Goal: Task Accomplishment & Management: Use online tool/utility

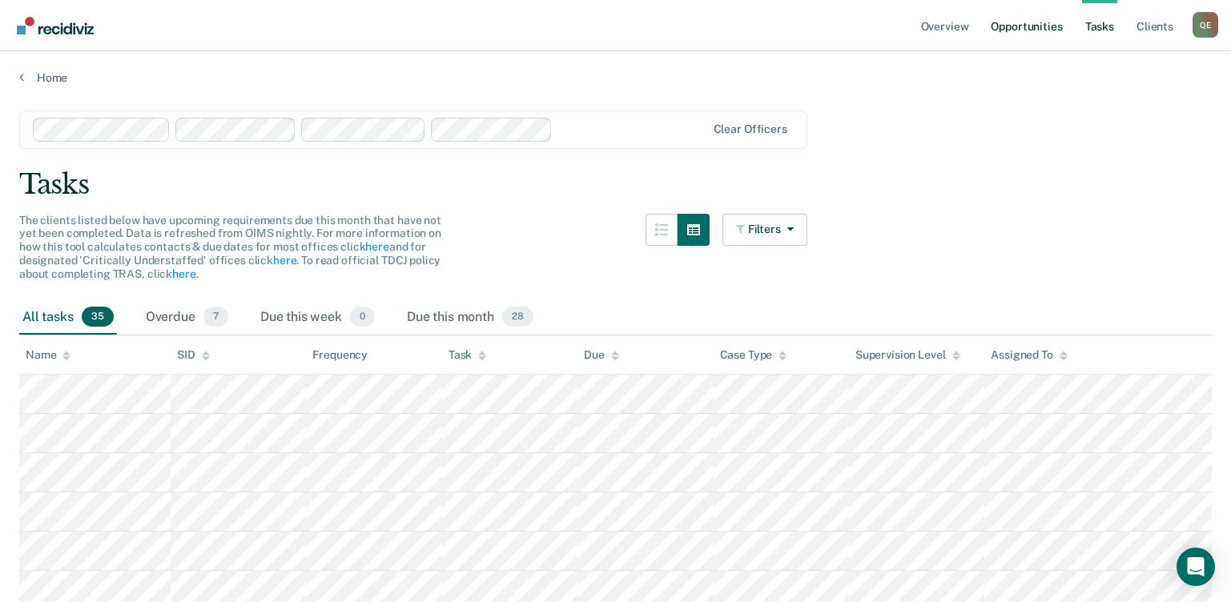
click at [1005, 35] on link "Opportunities" at bounding box center [1027, 25] width 78 height 51
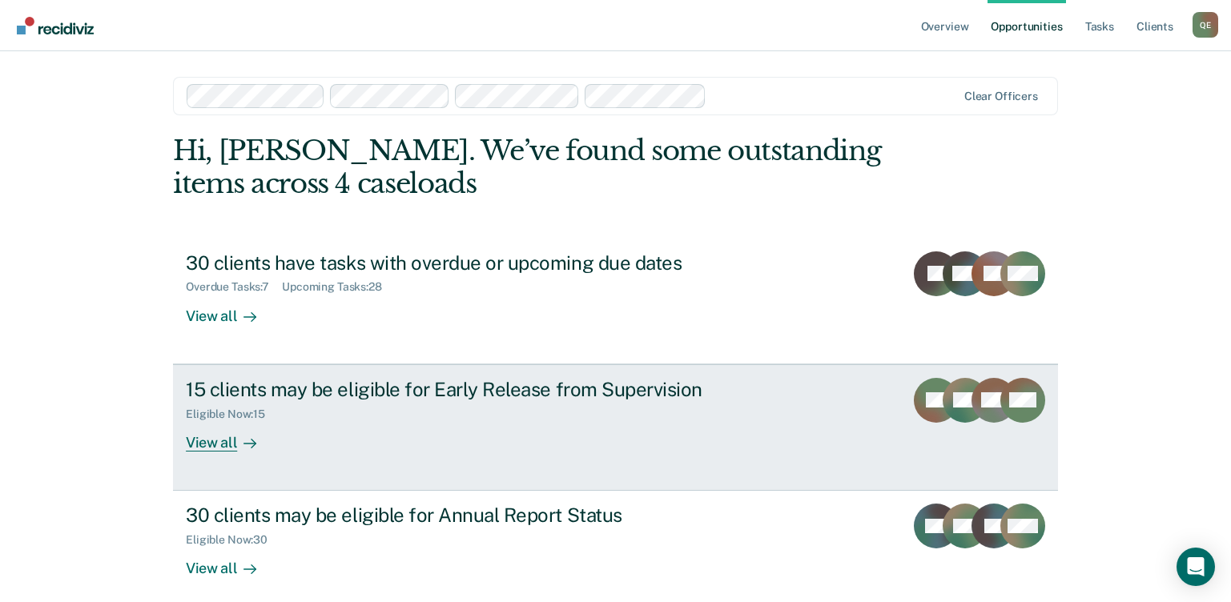
click at [214, 441] on div "View all" at bounding box center [231, 435] width 90 height 31
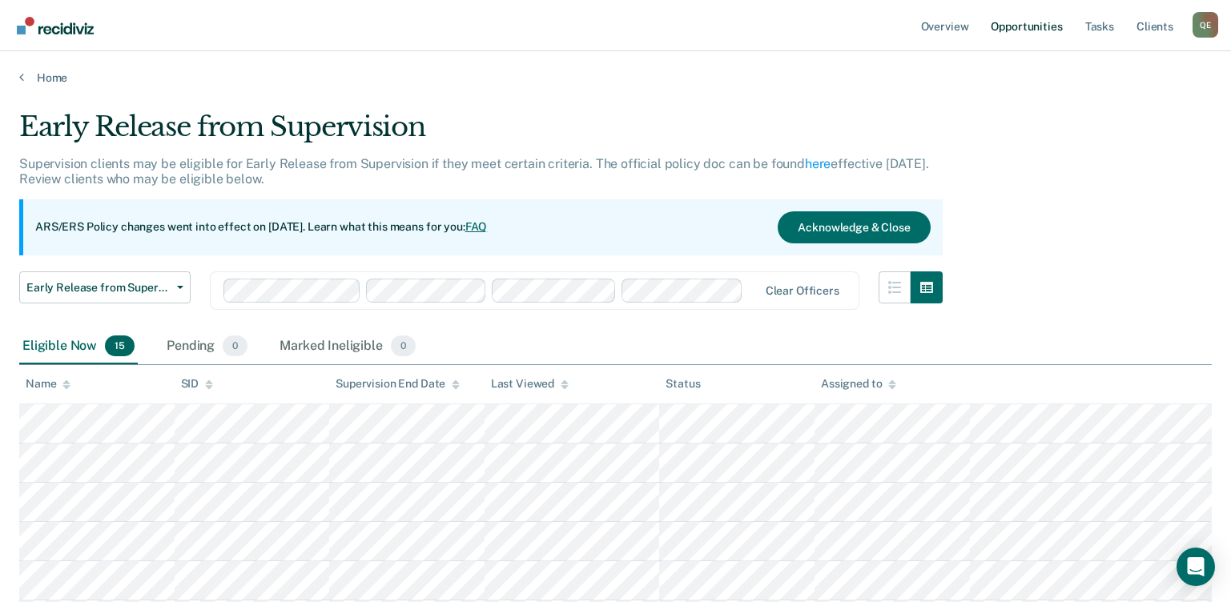
click at [1032, 26] on link "Opportunities" at bounding box center [1027, 25] width 78 height 51
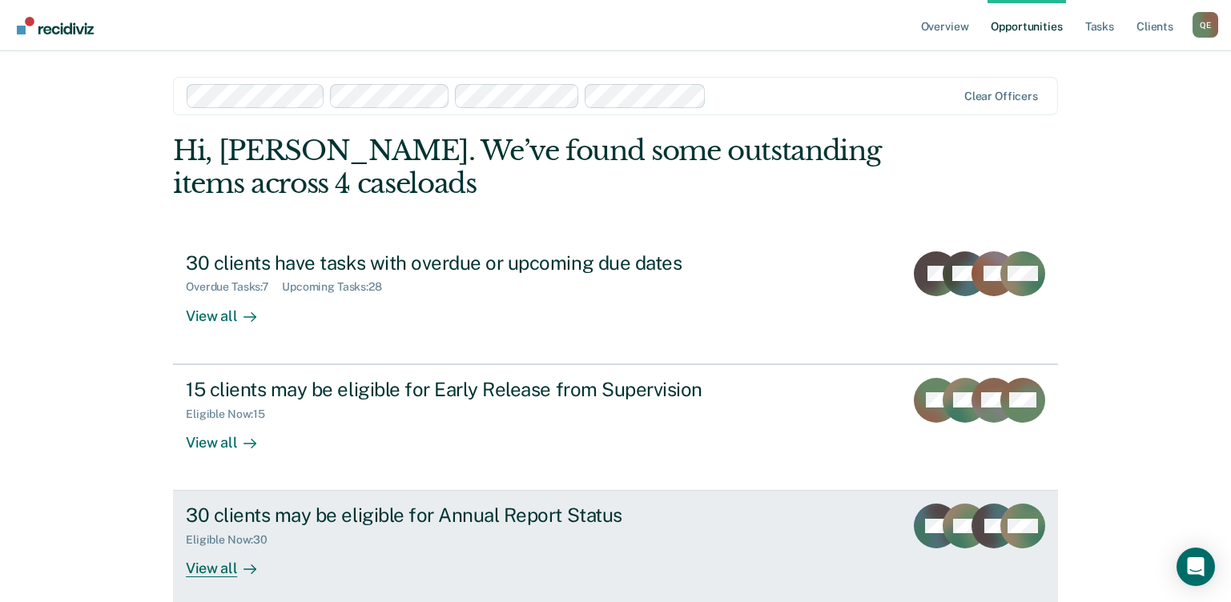
click at [356, 513] on div "30 clients may be eligible for Annual Report Status" at bounding box center [467, 515] width 562 height 23
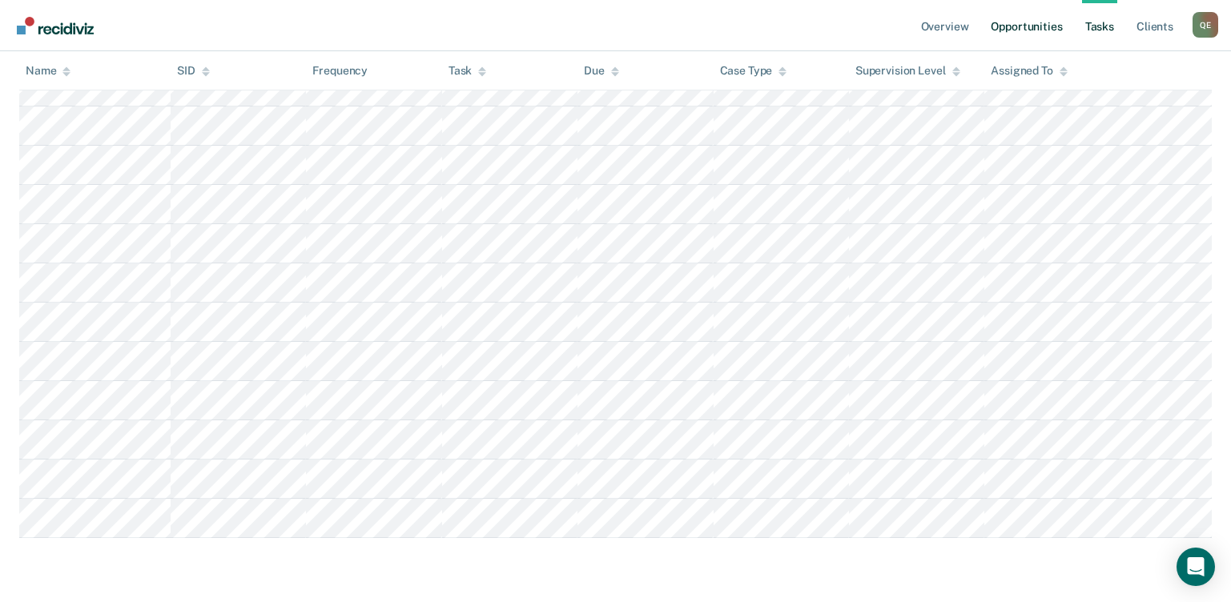
scroll to position [513, 0]
click at [1028, 27] on link "Opportunities" at bounding box center [1027, 25] width 78 height 51
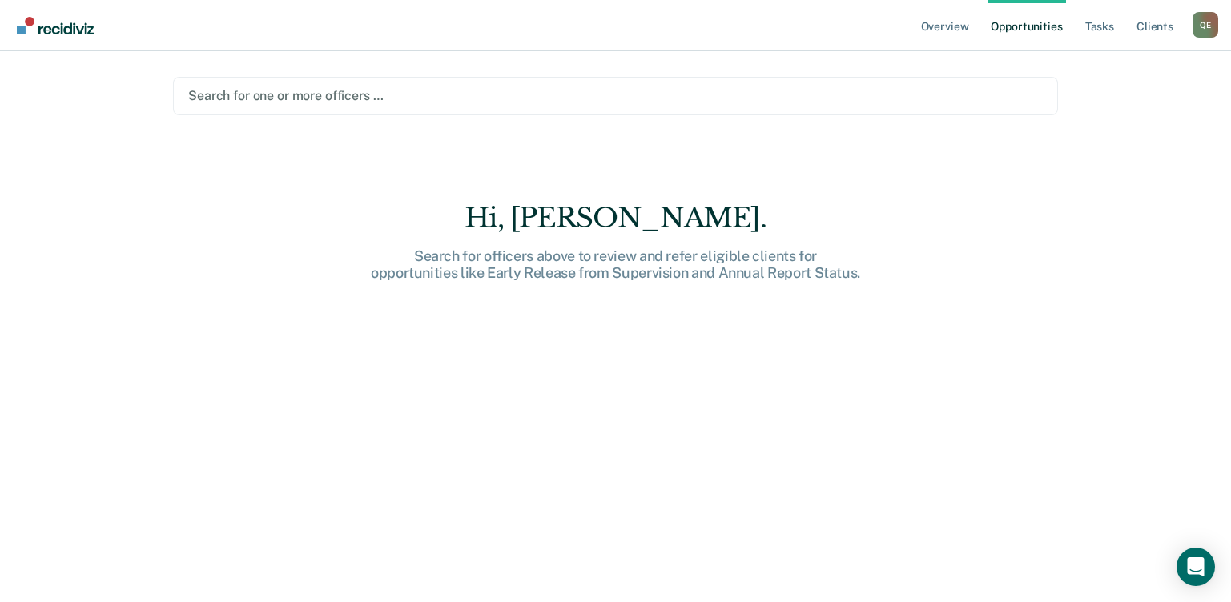
click at [1037, 27] on link "Opportunities" at bounding box center [1027, 25] width 78 height 51
click at [1037, 28] on link "Opportunities" at bounding box center [1027, 25] width 78 height 51
click at [1011, 32] on link "Opportunities" at bounding box center [1027, 25] width 78 height 51
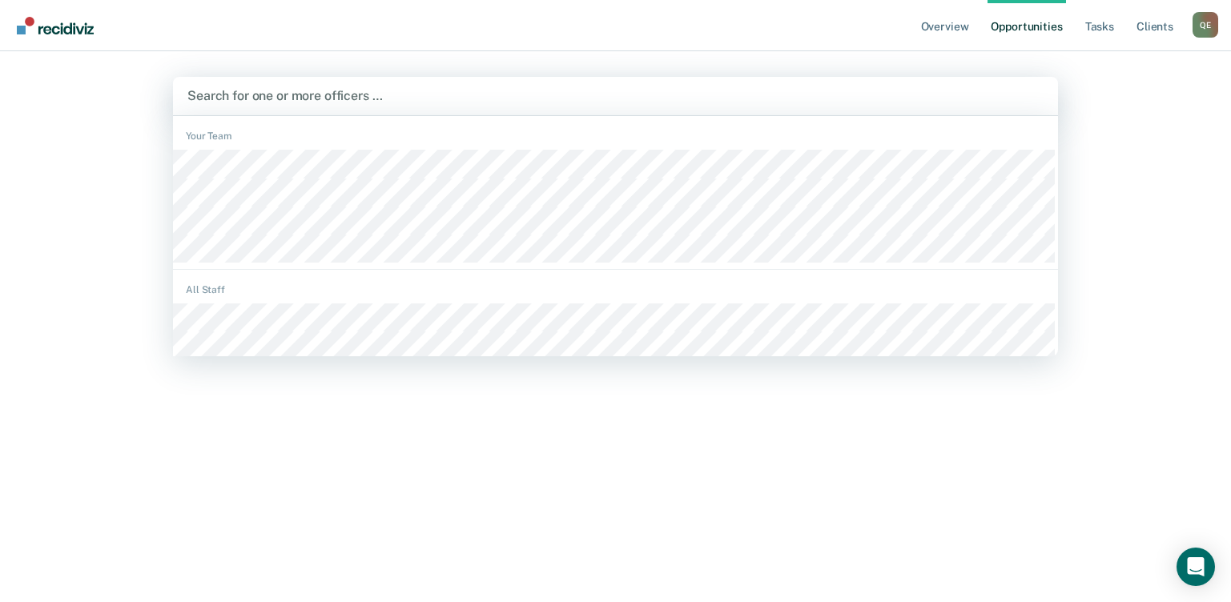
click at [320, 85] on div "Search for one or more officers …" at bounding box center [615, 96] width 859 height 22
type input "d"
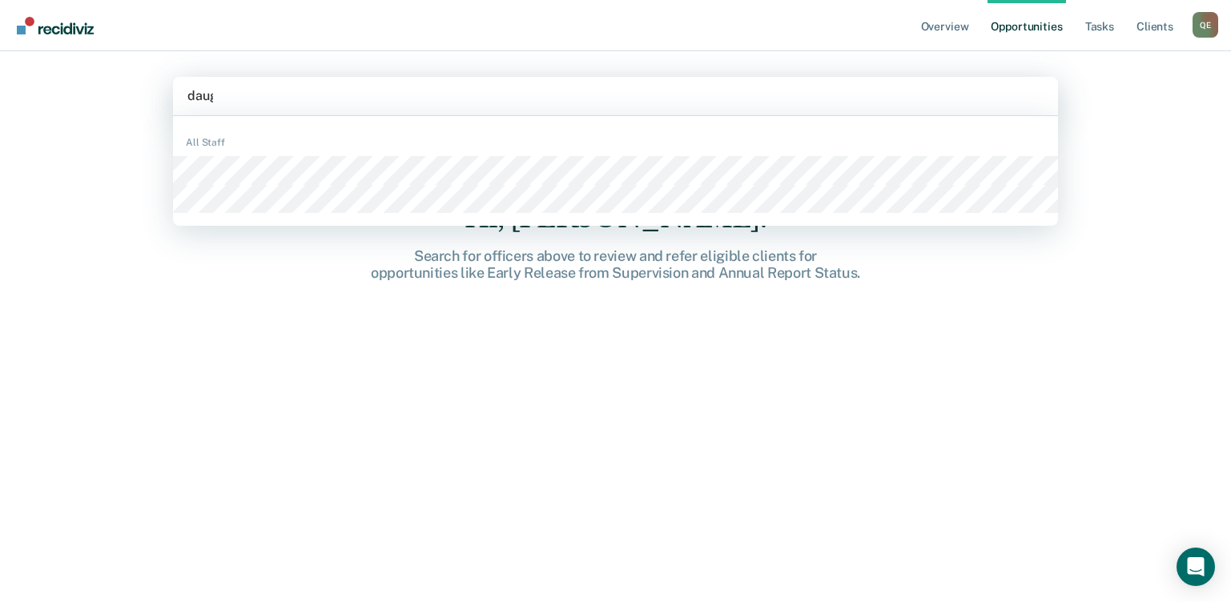
type input "daugh"
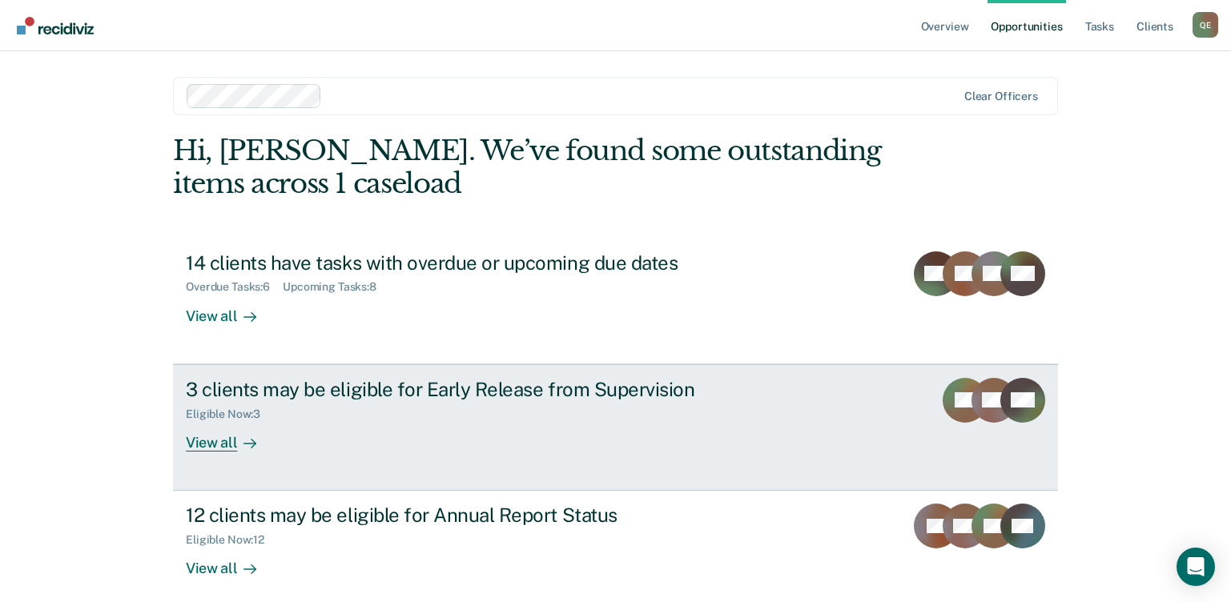
click at [311, 380] on div "3 clients may be eligible for Early Release from Supervision" at bounding box center [467, 389] width 562 height 23
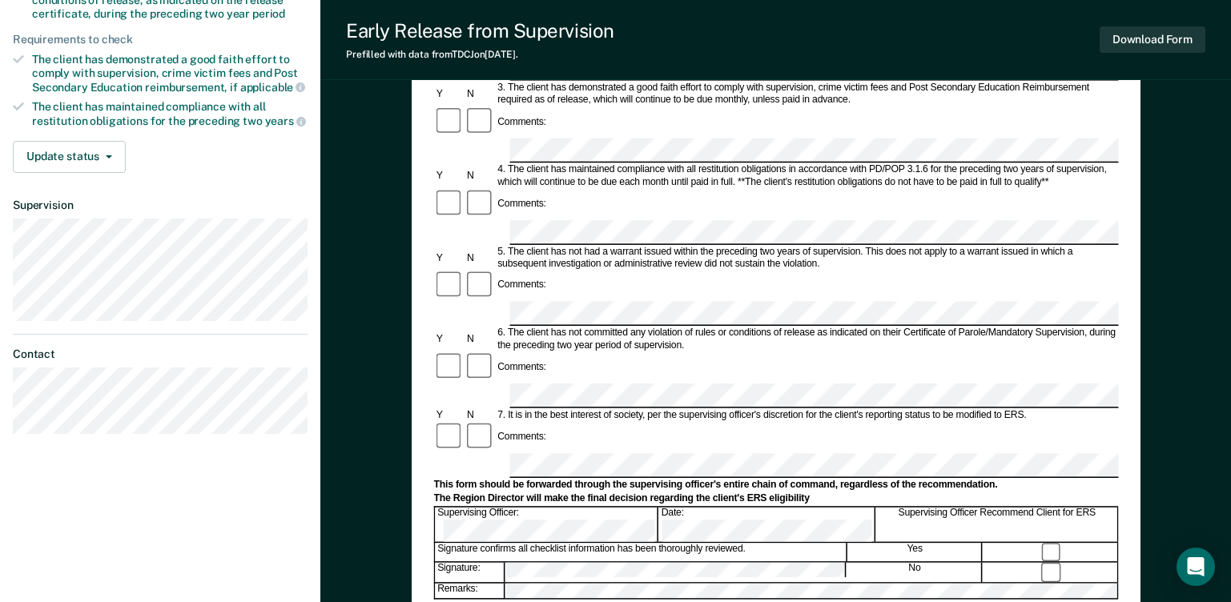
scroll to position [450, 0]
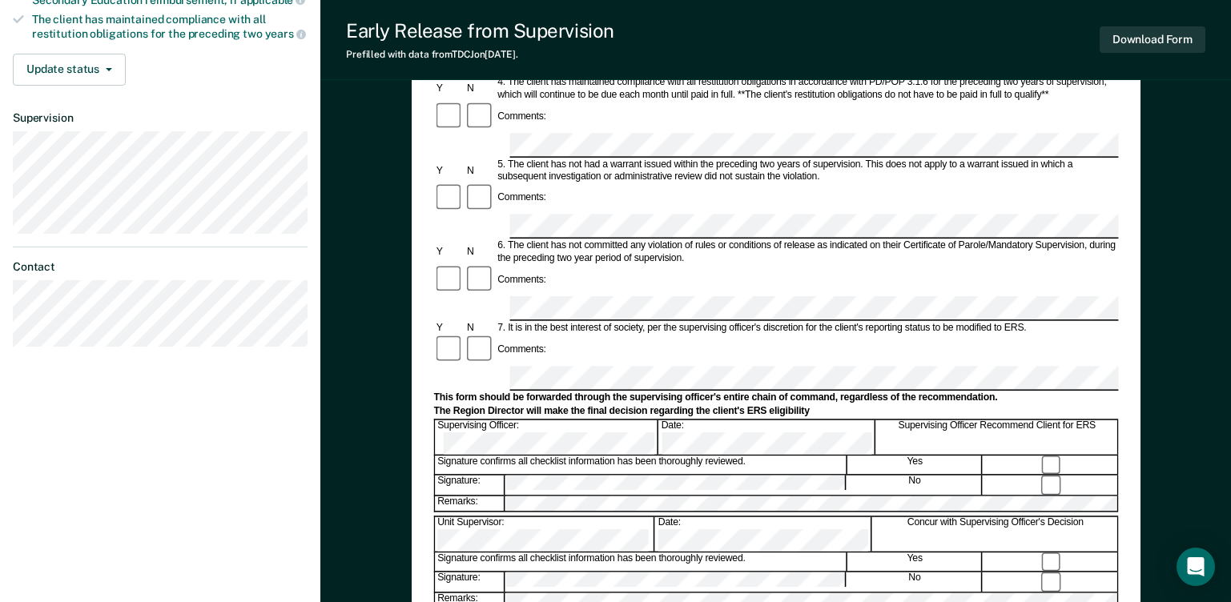
drag, startPoint x: 1232, startPoint y: 288, endPoint x: 1216, endPoint y: 499, distance: 212.1
click at [1216, 499] on div "Early Release from Supervision (ERS) Checklist, Recommendation, and Determinati…" at bounding box center [775, 203] width 911 height 1108
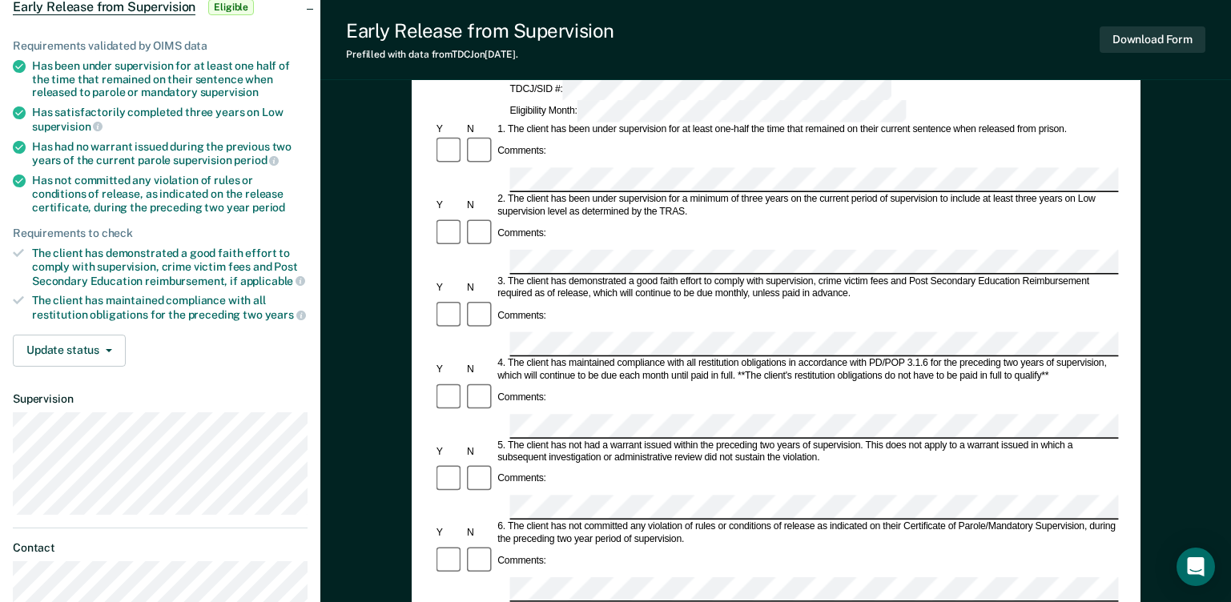
scroll to position [247, 0]
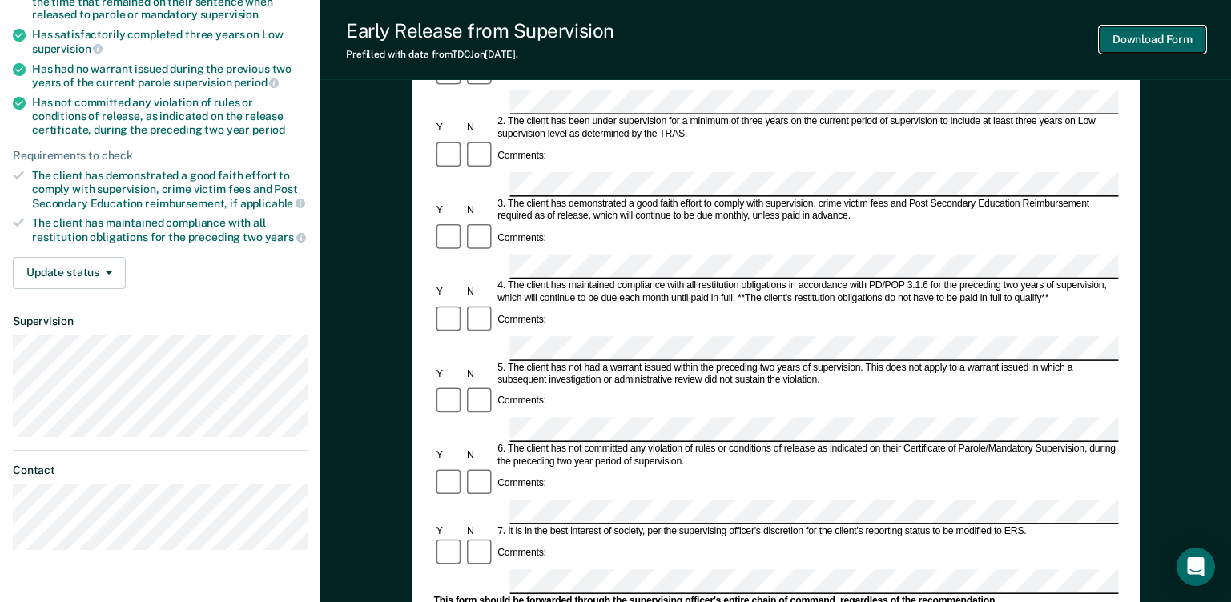
click at [1182, 36] on button "Download Form" at bounding box center [1153, 39] width 106 height 26
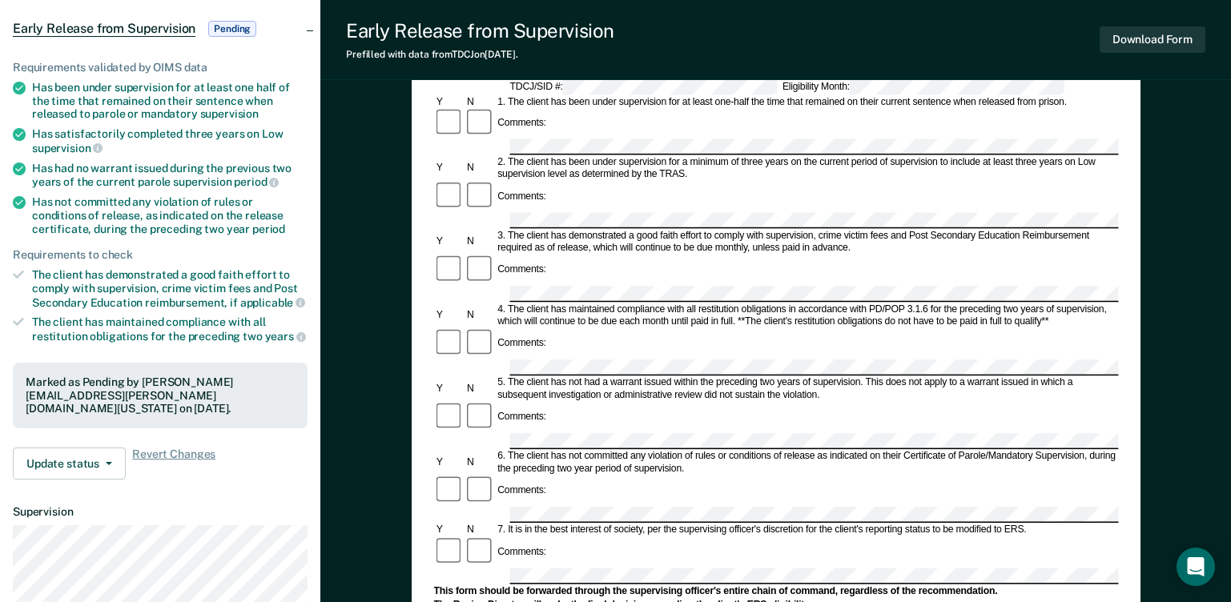
scroll to position [0, 0]
